Goal: Task Accomplishment & Management: Use online tool/utility

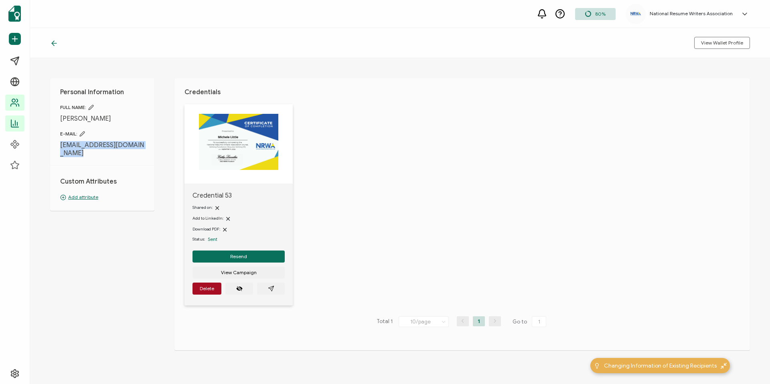
scroll to position [8, 0]
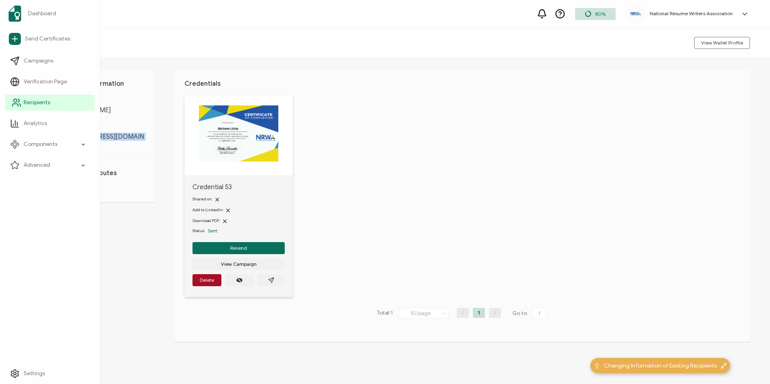
click at [41, 99] on span "Recipients" at bounding box center [37, 103] width 26 height 8
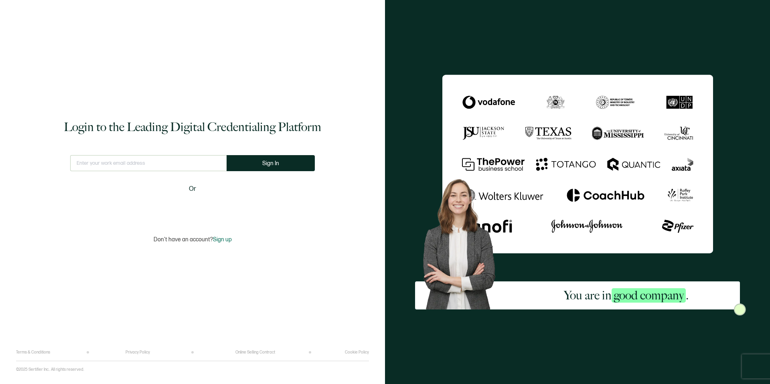
click at [118, 172] on div "This doesn't look like a valid email." at bounding box center [148, 166] width 156 height 23
click at [117, 167] on input "text" at bounding box center [148, 163] width 156 height 16
type input "[PERSON_NAME][EMAIL_ADDRESS][DOMAIN_NAME]"
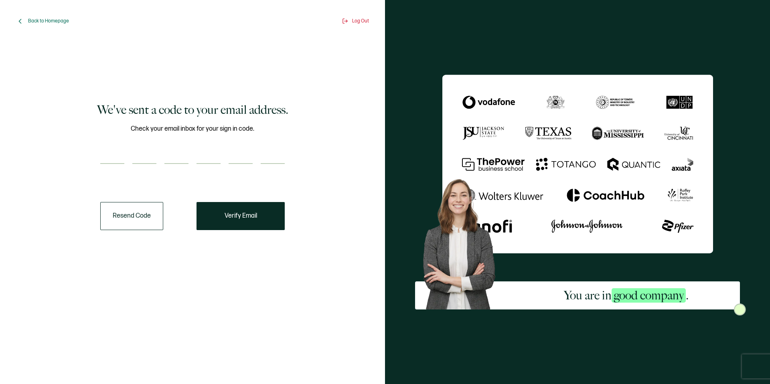
click at [112, 154] on input "number" at bounding box center [112, 156] width 24 height 16
paste input "7"
type input "7"
type input "0"
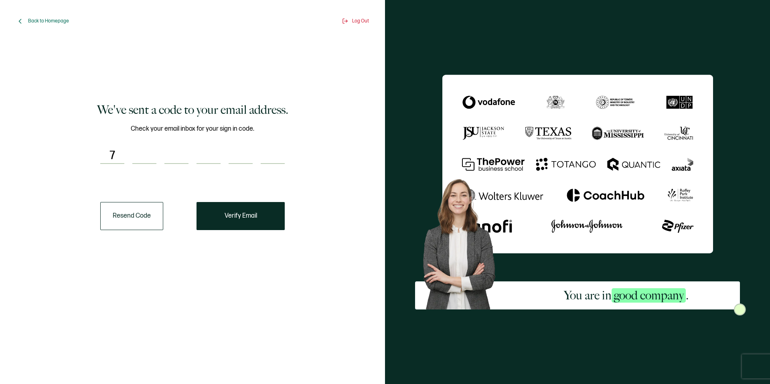
type input "6"
type input "3"
type input "6"
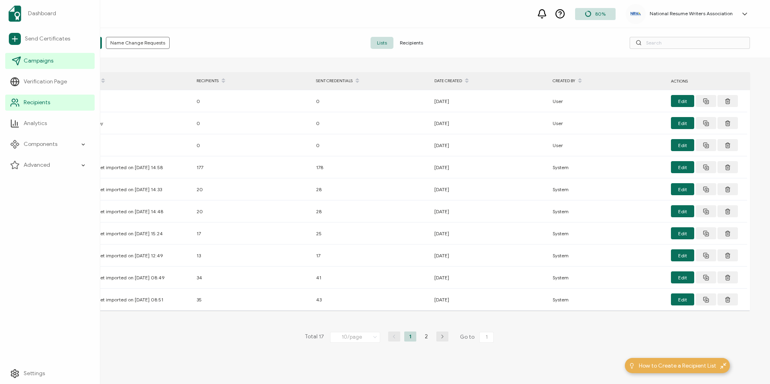
click at [62, 68] on link "Campaigns" at bounding box center [49, 61] width 89 height 16
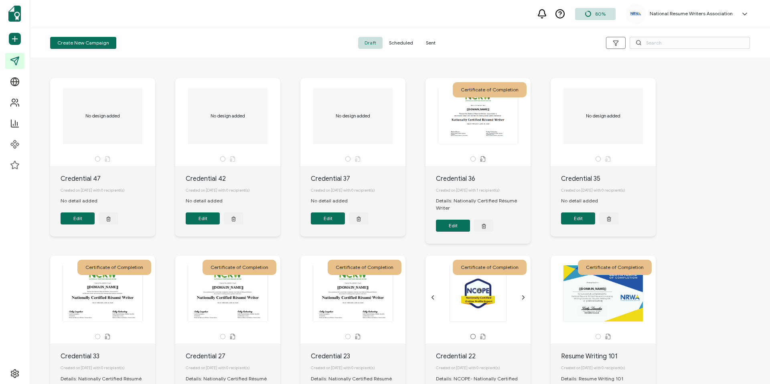
click at [427, 45] on span "Sent" at bounding box center [430, 43] width 22 height 12
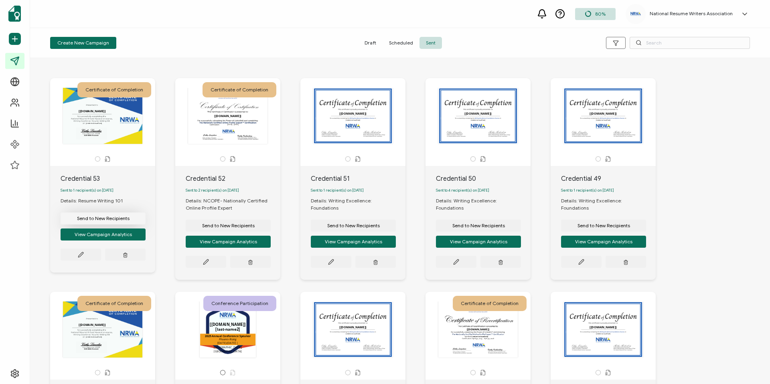
click at [134, 221] on button "Send to New Recipients" at bounding box center [103, 219] width 85 height 12
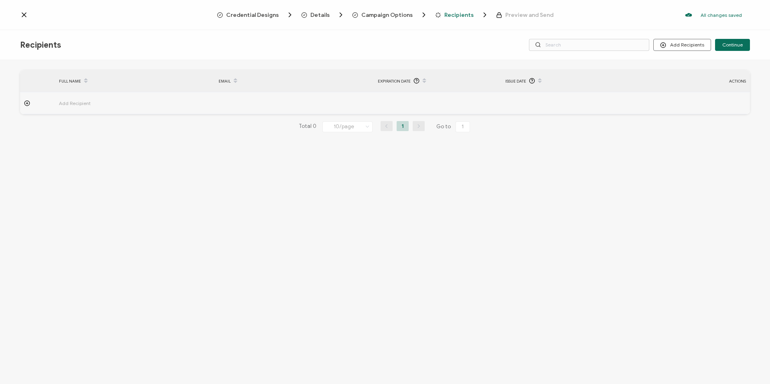
click at [162, 110] on td "Add Recipient" at bounding box center [134, 103] width 159 height 22
click at [268, 128] on input "text" at bounding box center [254, 125] width 70 height 13
paste input "700636"
type input "700636"
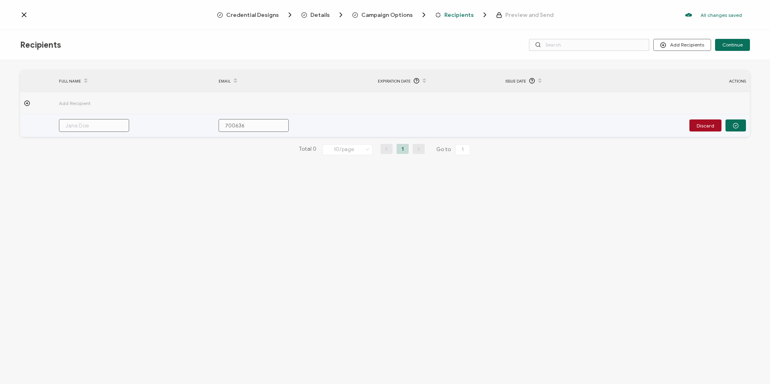
drag, startPoint x: 249, startPoint y: 128, endPoint x: 157, endPoint y: 107, distance: 94.1
click at [149, 112] on tbody "Add Recipient 700636 Discard" at bounding box center [385, 114] width 730 height 45
paste input "[EMAIL_ADDRESS][DOMAIN_NAME]"
type input "[EMAIL_ADDRESS][DOMAIN_NAME]"
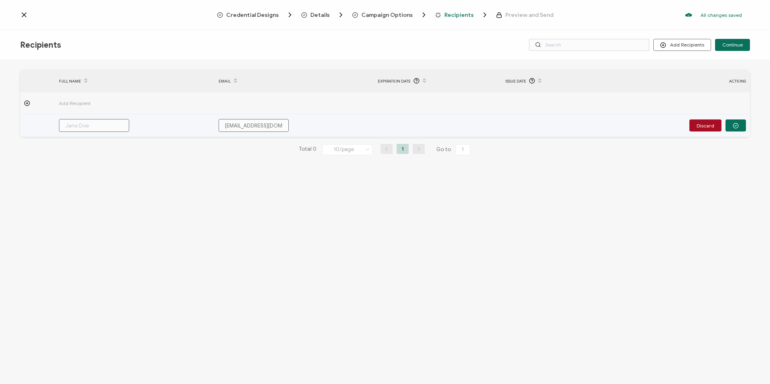
scroll to position [0, 5]
type input "[EMAIL_ADDRESS][DOMAIN_NAME]"
click at [74, 128] on input "text" at bounding box center [94, 125] width 70 height 13
type input "M"
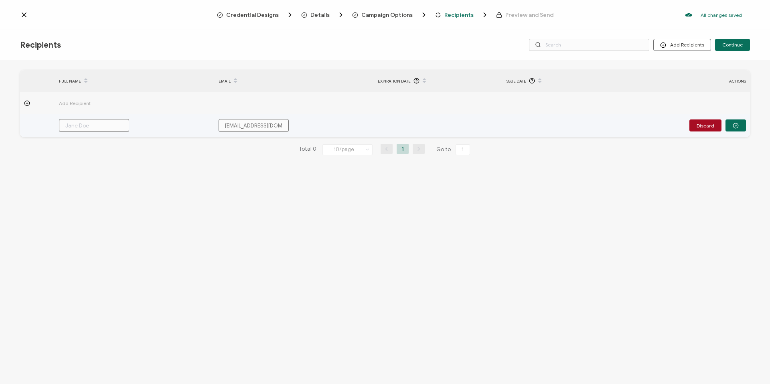
type input "M"
type input "Me"
type input "[PERSON_NAME]"
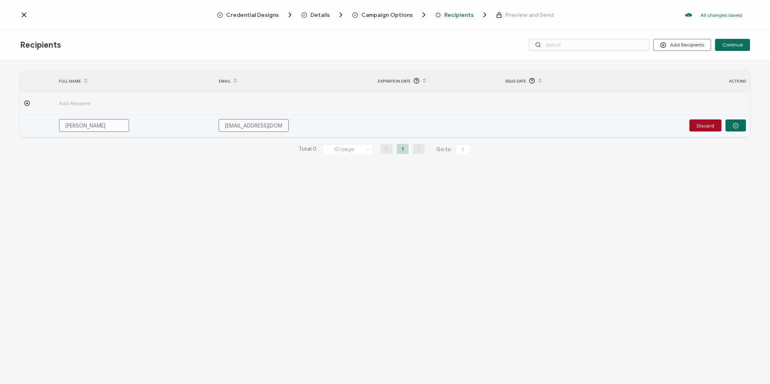
type input "Mela"
type input "Melan"
type input "[PERSON_NAME]"
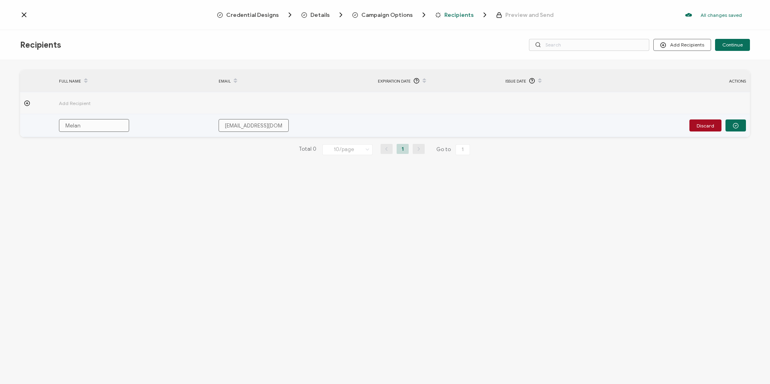
type input "[PERSON_NAME]"
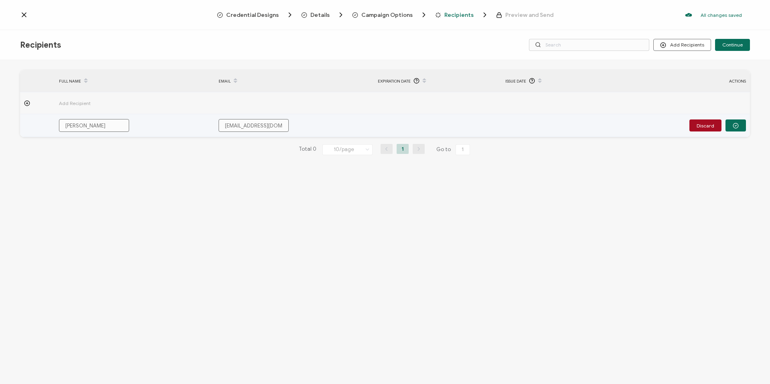
type input "[PERSON_NAME]"
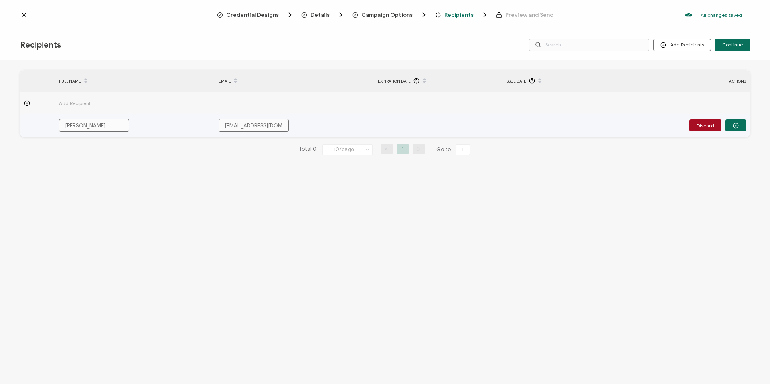
type input "[PERSON_NAME]"
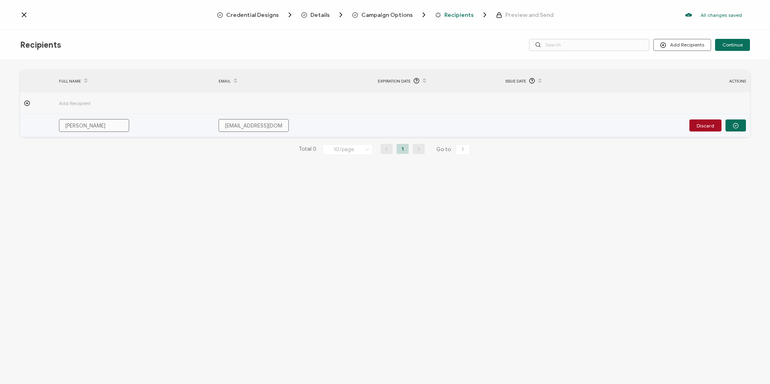
type input "[PERSON_NAME]"
type input "[PERSON_NAME] Lewi9"
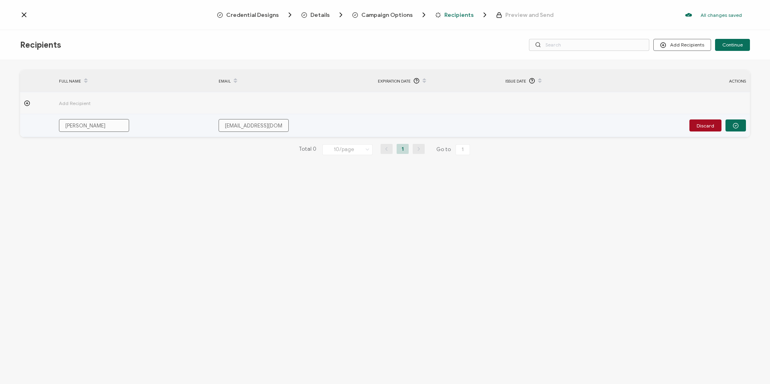
type input "[PERSON_NAME] Lewi9"
type input "[PERSON_NAME] Lewi9s"
type input "[PERSON_NAME] Lewi9"
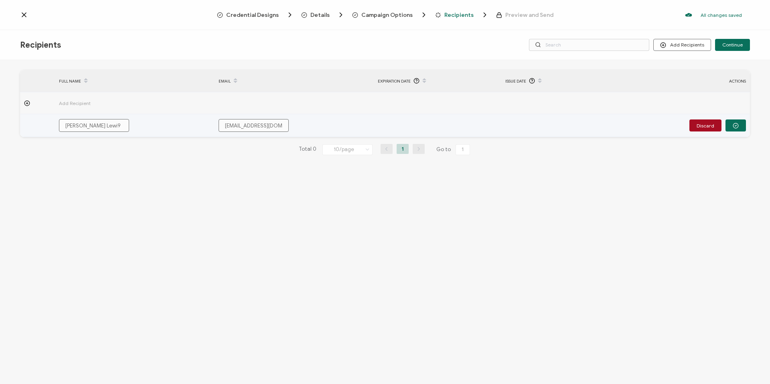
type input "[PERSON_NAME]"
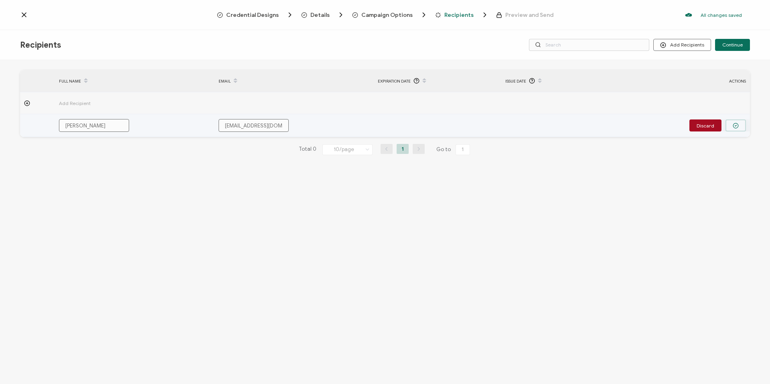
click at [737, 130] on button "button" at bounding box center [735, 126] width 20 height 12
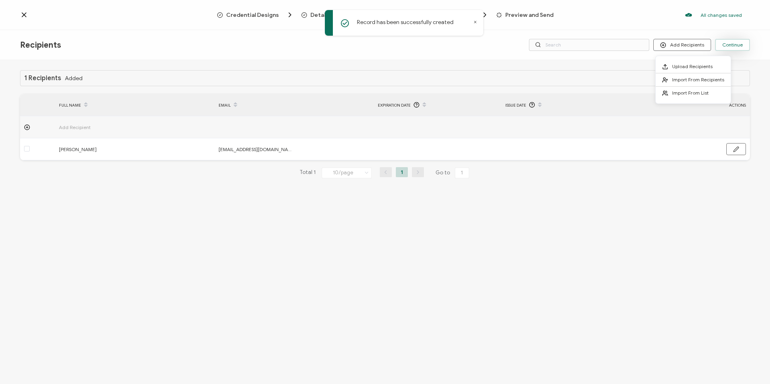
click at [725, 45] on span "Continue" at bounding box center [732, 45] width 20 height 5
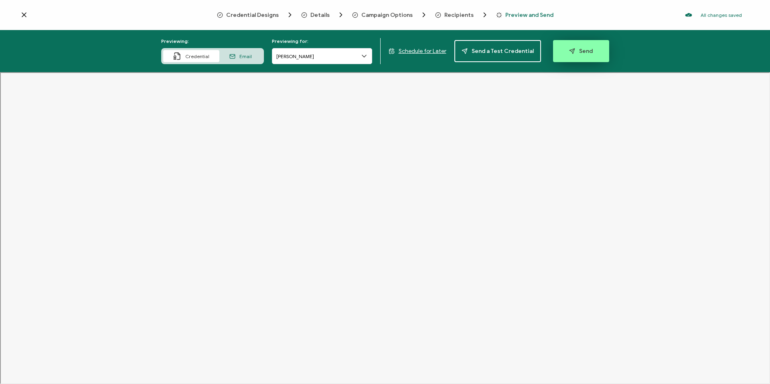
click at [583, 50] on span "Send" at bounding box center [581, 51] width 24 height 6
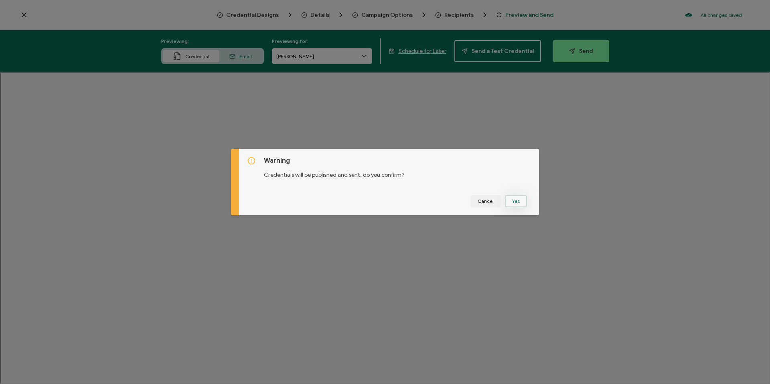
click at [518, 199] on button "Yes" at bounding box center [516, 201] width 22 height 12
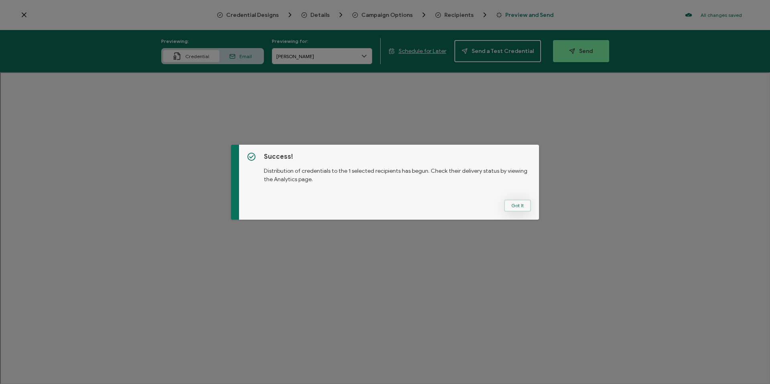
click at [520, 205] on button "Got It" at bounding box center [517, 206] width 27 height 12
